Goal: Find contact information: Find contact information

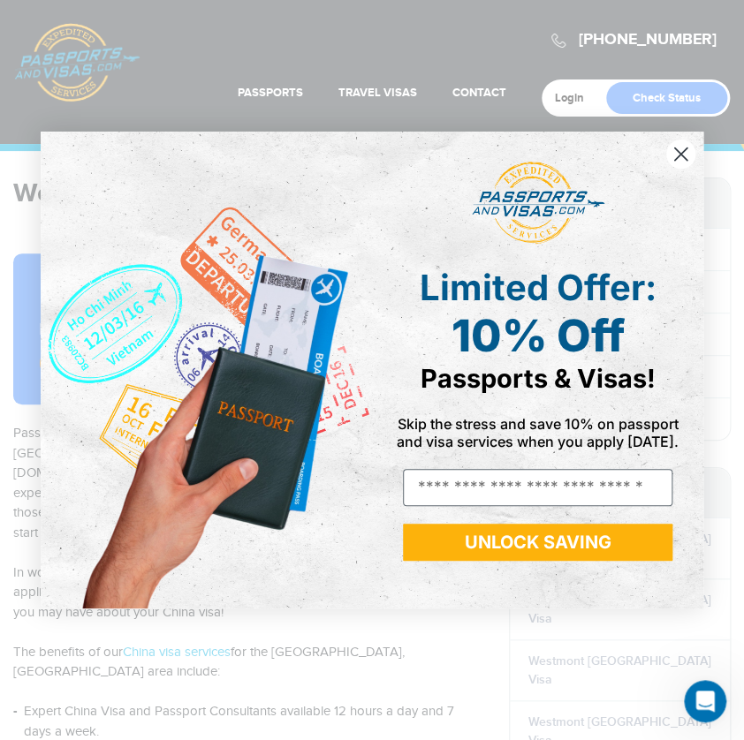
click at [685, 151] on icon "Close dialog" at bounding box center [680, 154] width 31 height 31
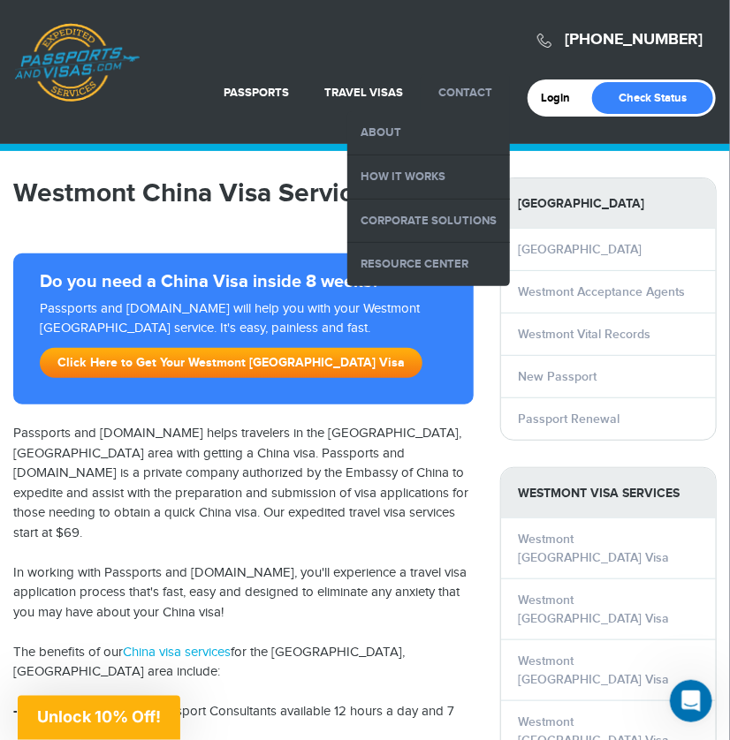
click at [466, 93] on link "Contact" at bounding box center [465, 93] width 54 height 14
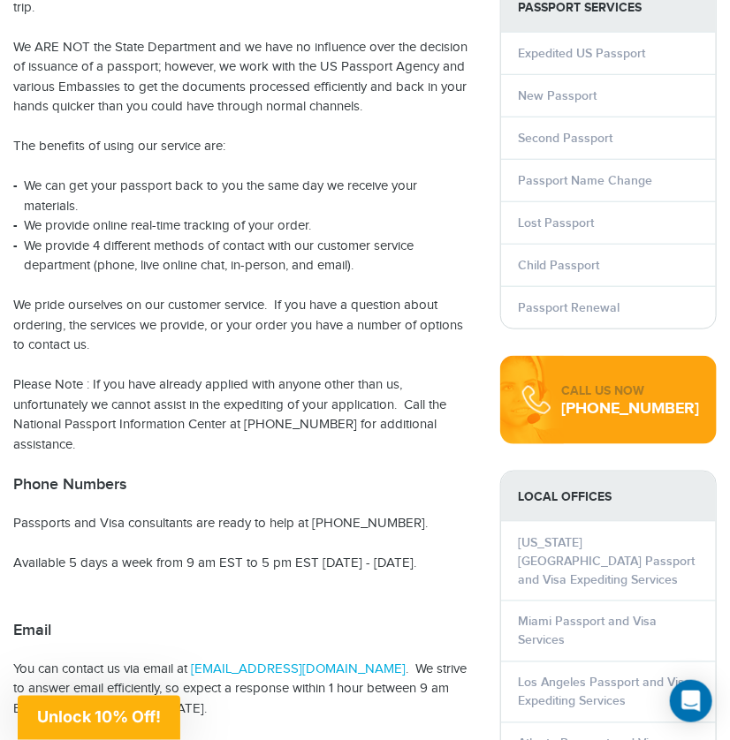
scroll to position [353, 0]
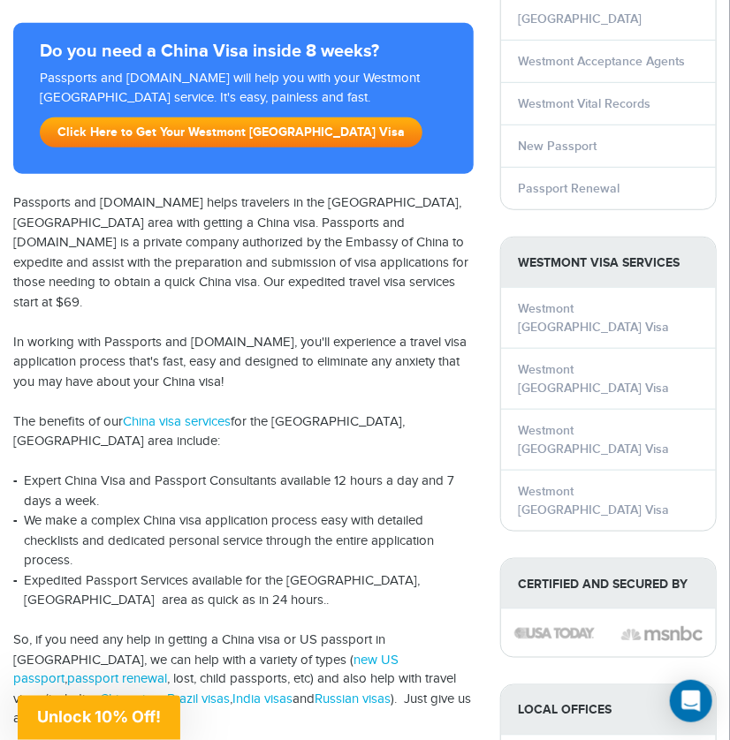
scroll to position [88, 0]
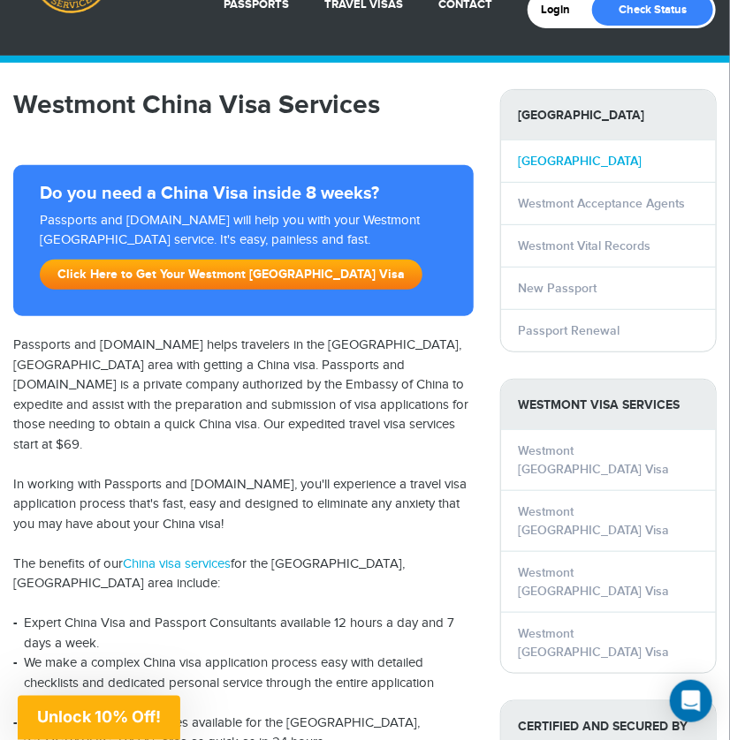
click at [553, 157] on link "[GEOGRAPHIC_DATA]" at bounding box center [581, 161] width 124 height 15
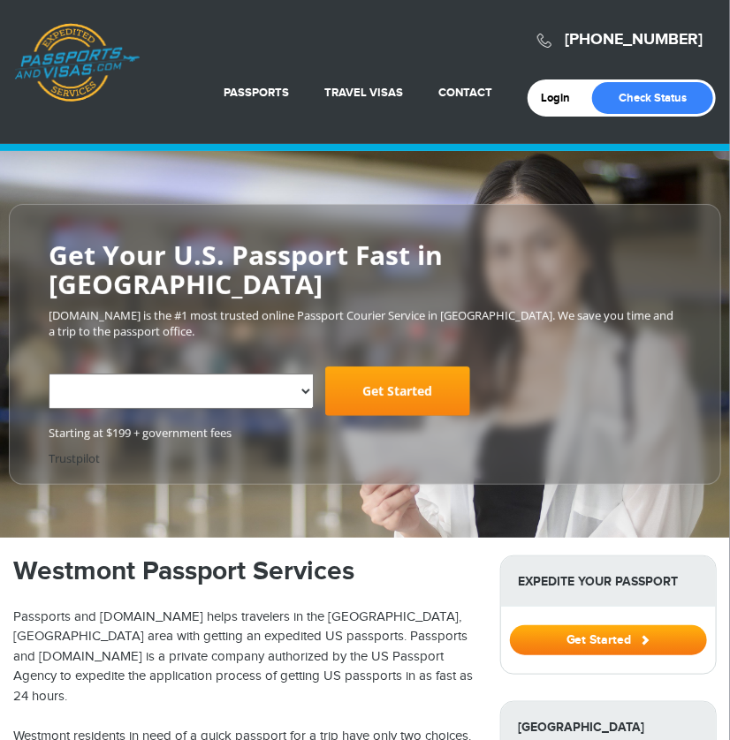
select select "**********"
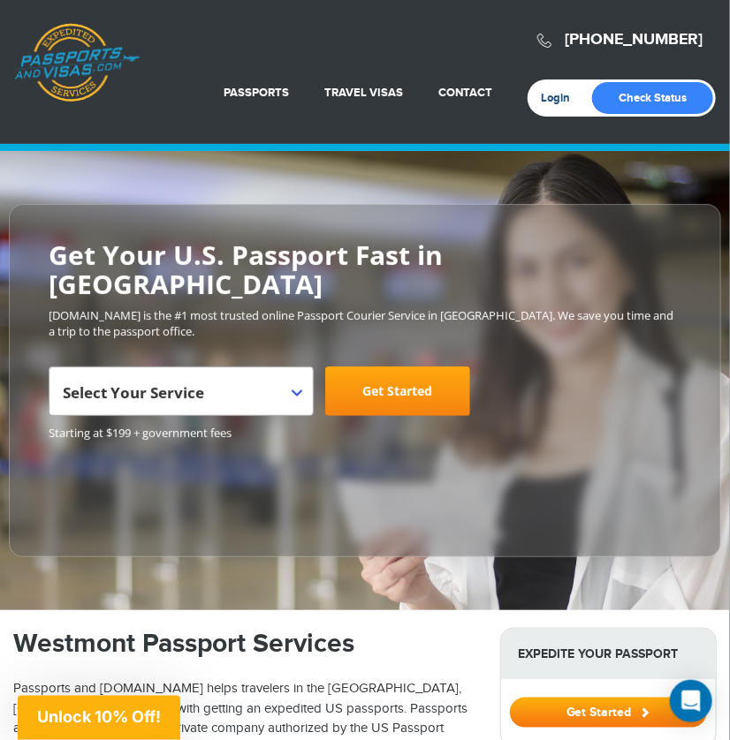
click at [557, 95] on link "Login" at bounding box center [562, 98] width 42 height 14
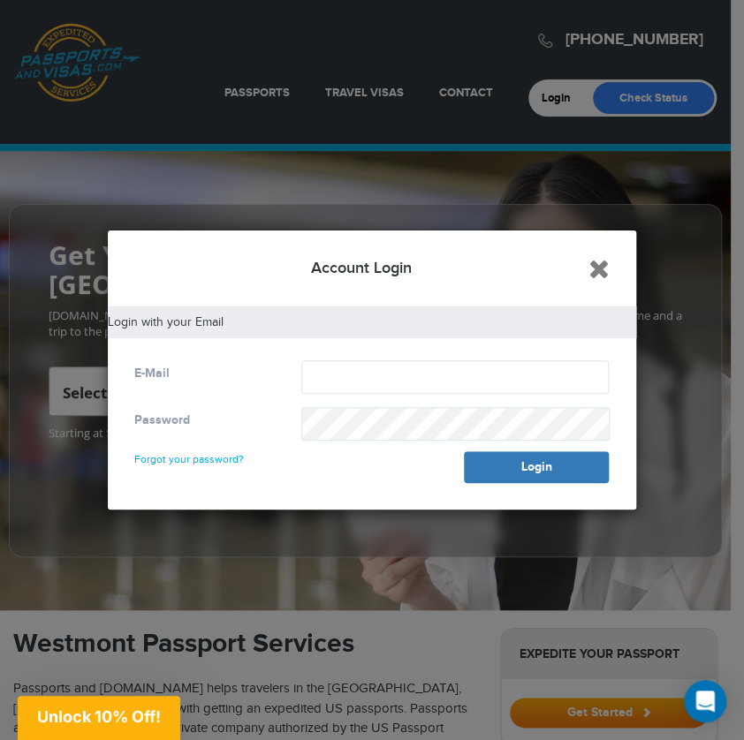
click at [594, 265] on icon "Close" at bounding box center [598, 268] width 21 height 26
